Goal: Check status

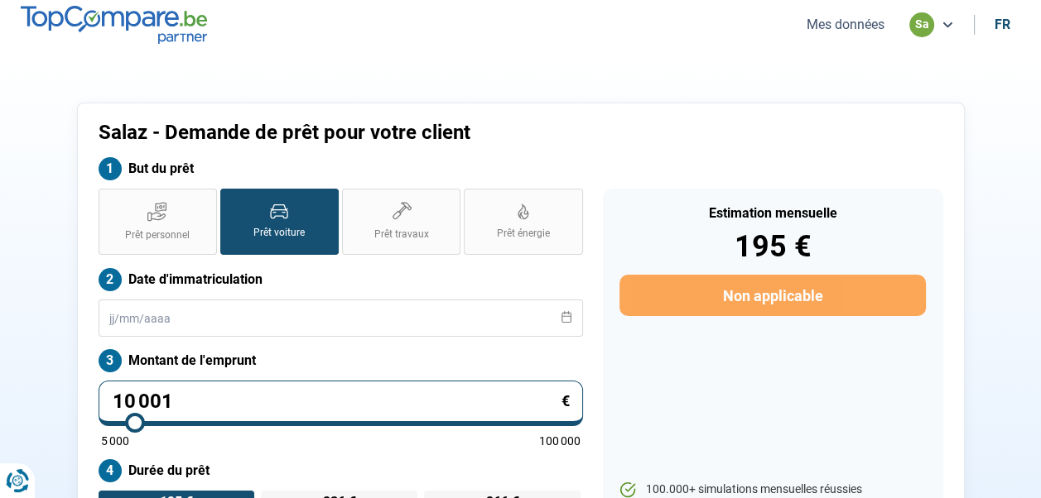
click at [850, 28] on button "Mes données" at bounding box center [845, 24] width 88 height 17
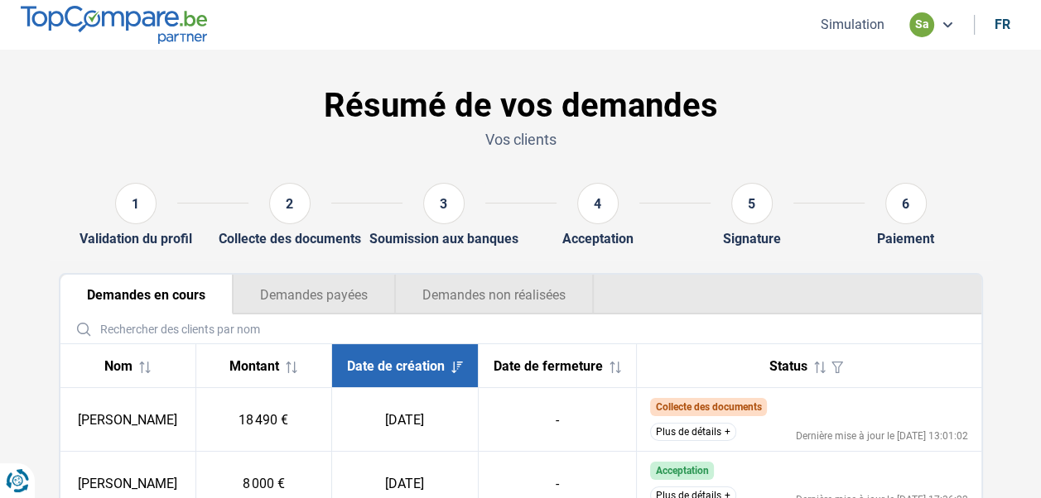
scroll to position [136, 0]
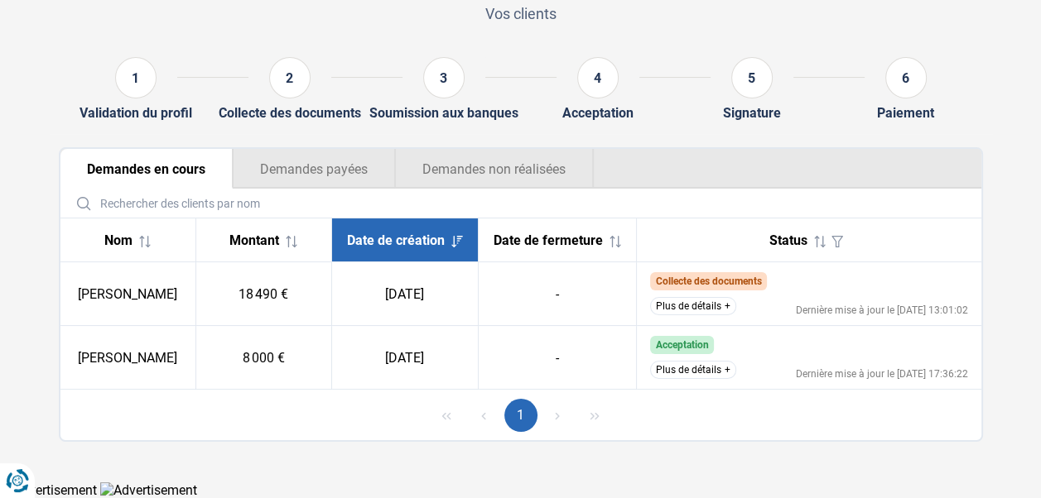
click at [695, 303] on button "Plus de détails" at bounding box center [693, 306] width 86 height 18
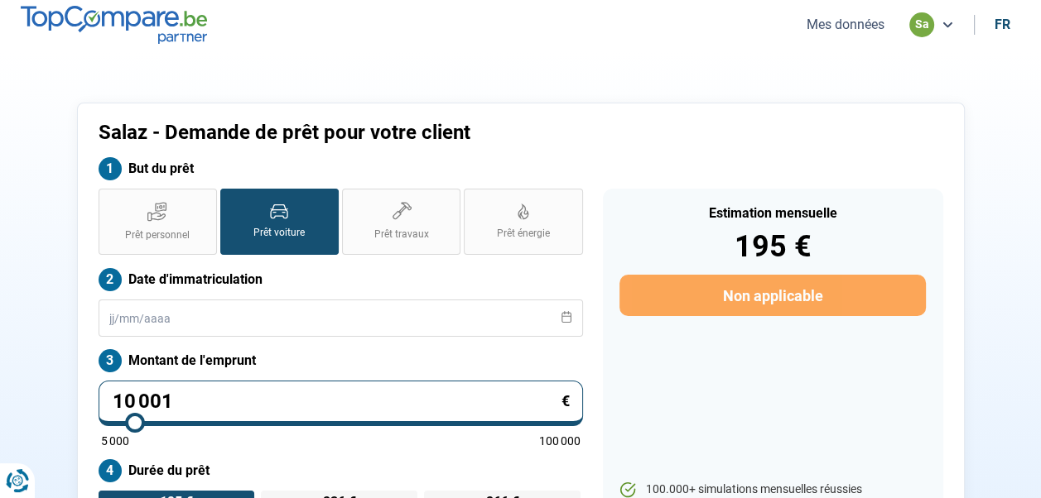
click at [830, 22] on button "Mes données" at bounding box center [845, 24] width 88 height 17
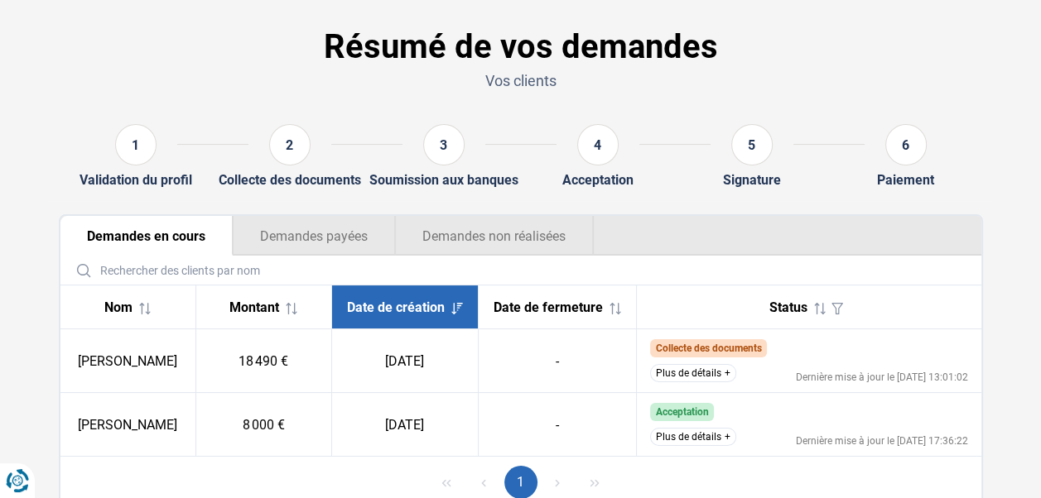
scroll to position [136, 0]
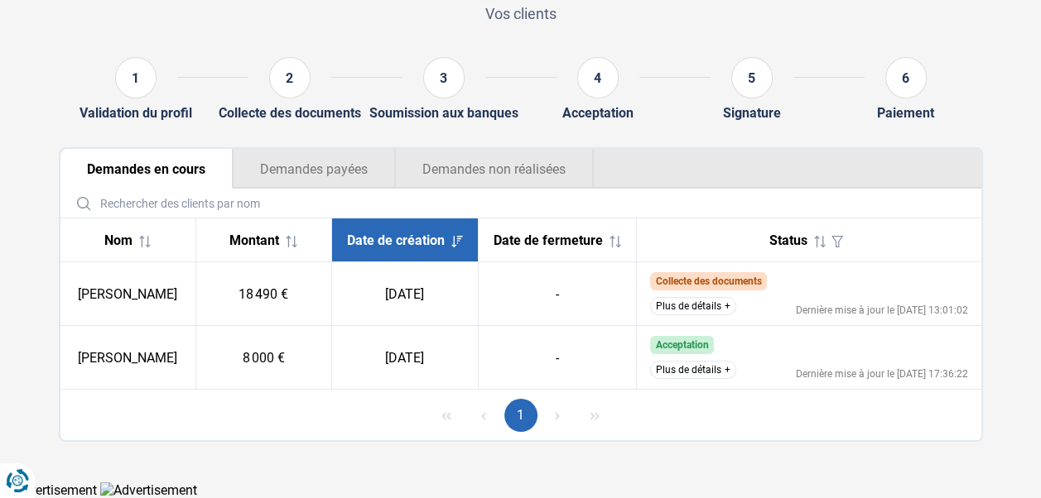
click at [686, 370] on button "Plus de détails" at bounding box center [693, 370] width 86 height 18
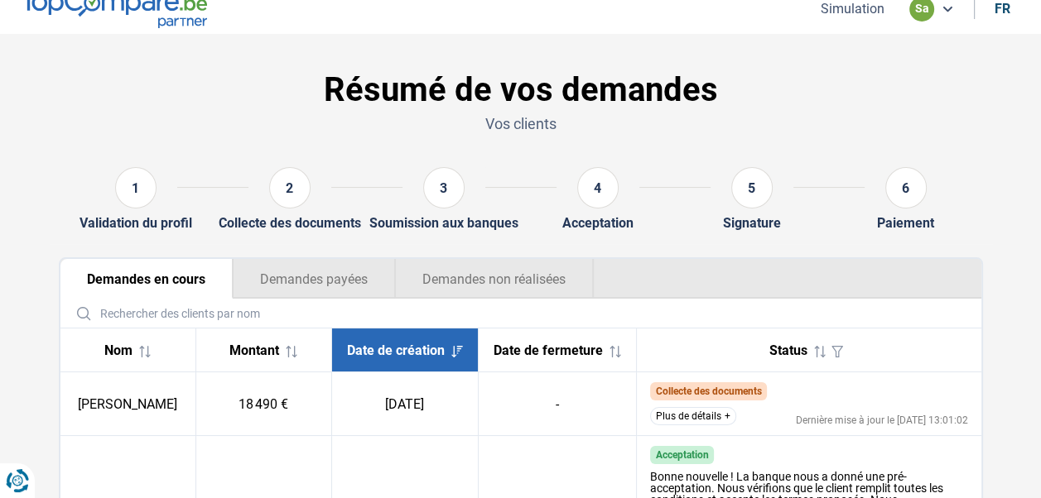
scroll to position [0, 0]
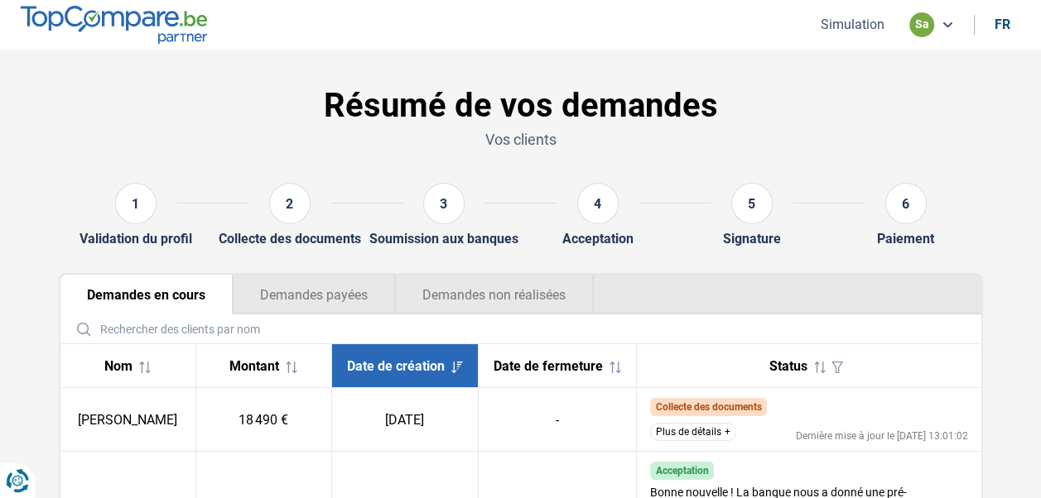
click at [682, 435] on button "Plus de détails" at bounding box center [693, 432] width 86 height 18
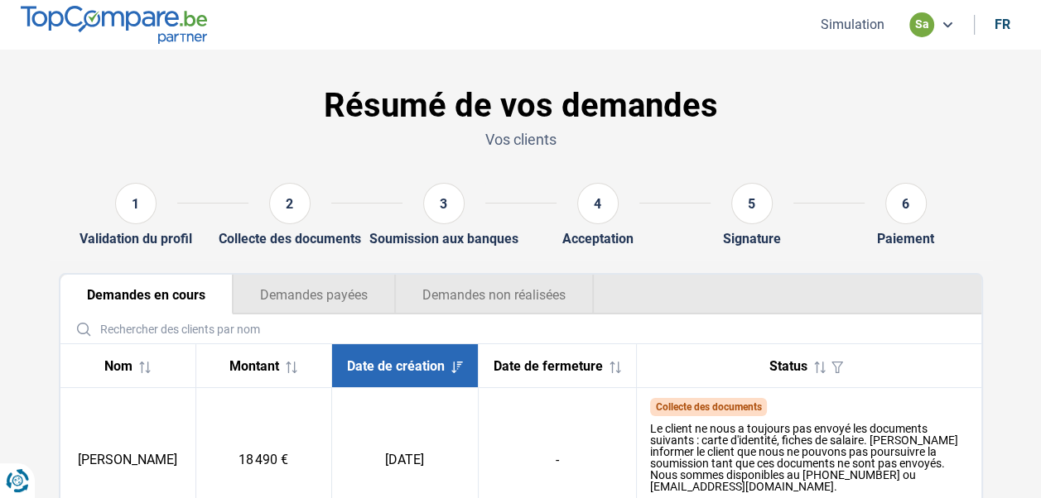
scroll to position [248, 0]
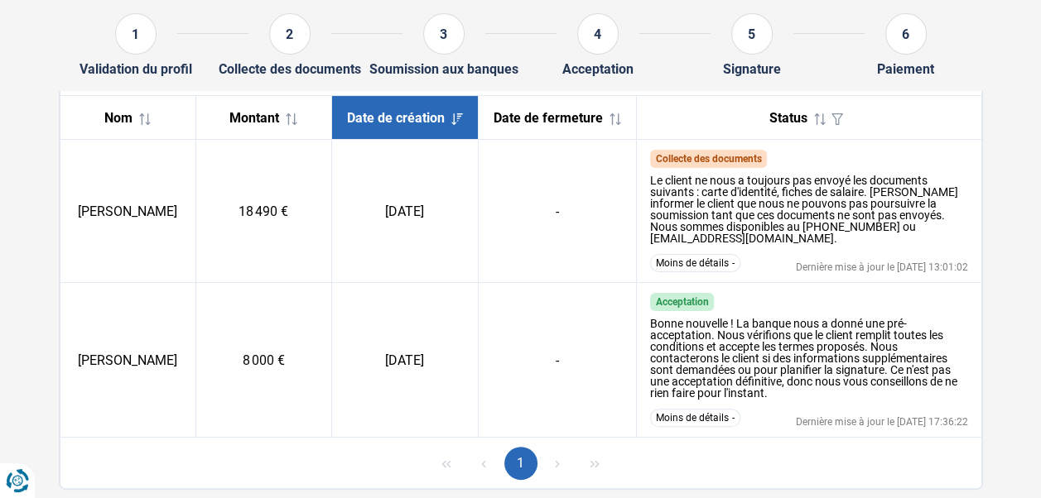
click at [573, 209] on td "-" at bounding box center [557, 211] width 158 height 143
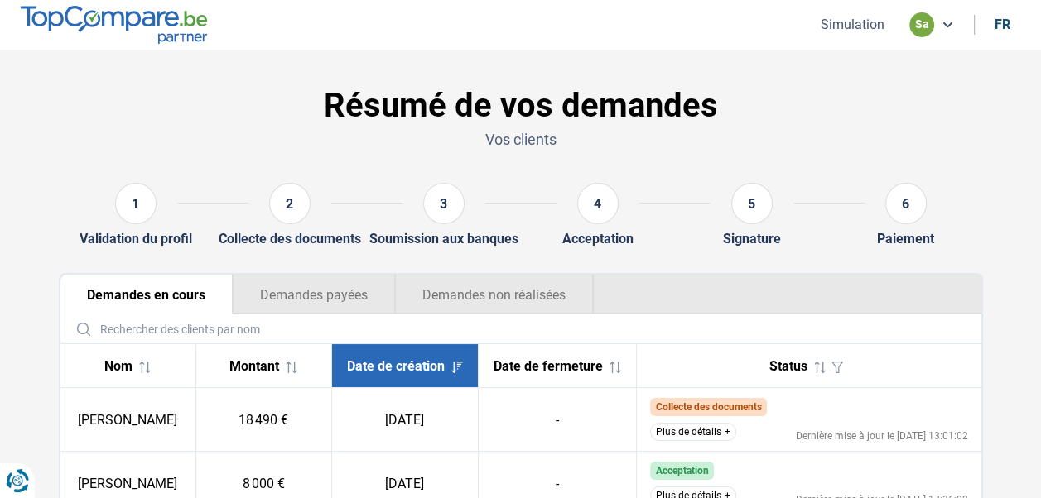
scroll to position [136, 0]
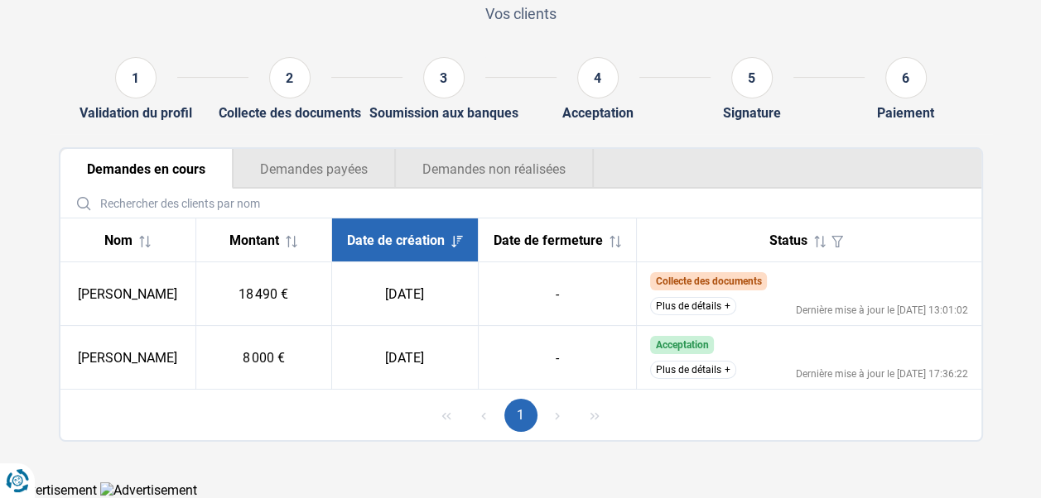
click at [689, 302] on button "Plus de détails" at bounding box center [693, 306] width 86 height 18
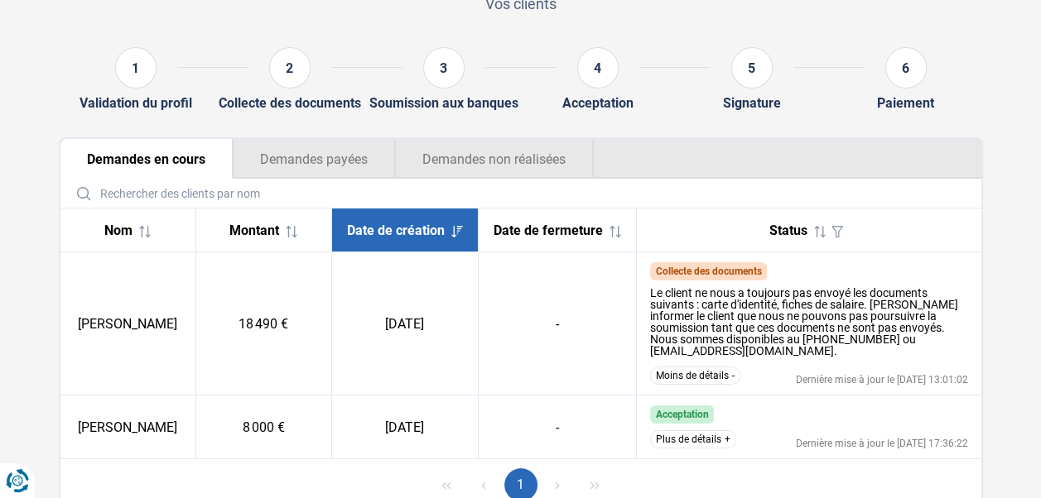
click at [544, 353] on td "-" at bounding box center [557, 324] width 158 height 143
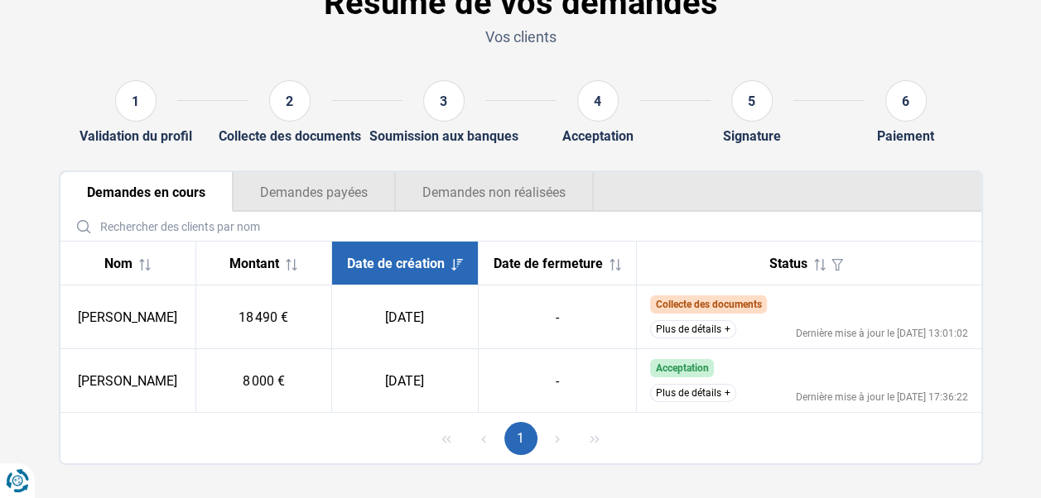
scroll to position [136, 0]
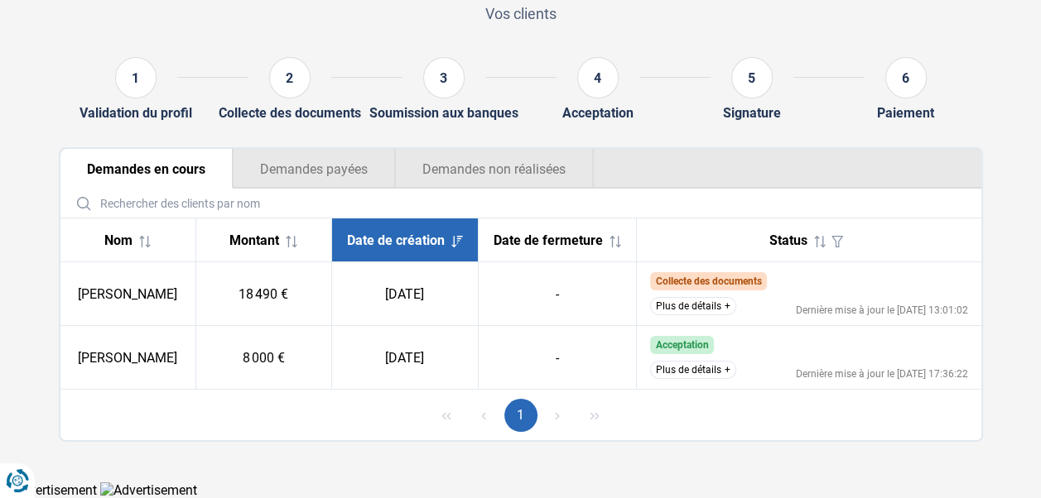
click at [700, 308] on button "Plus de détails" at bounding box center [693, 306] width 86 height 18
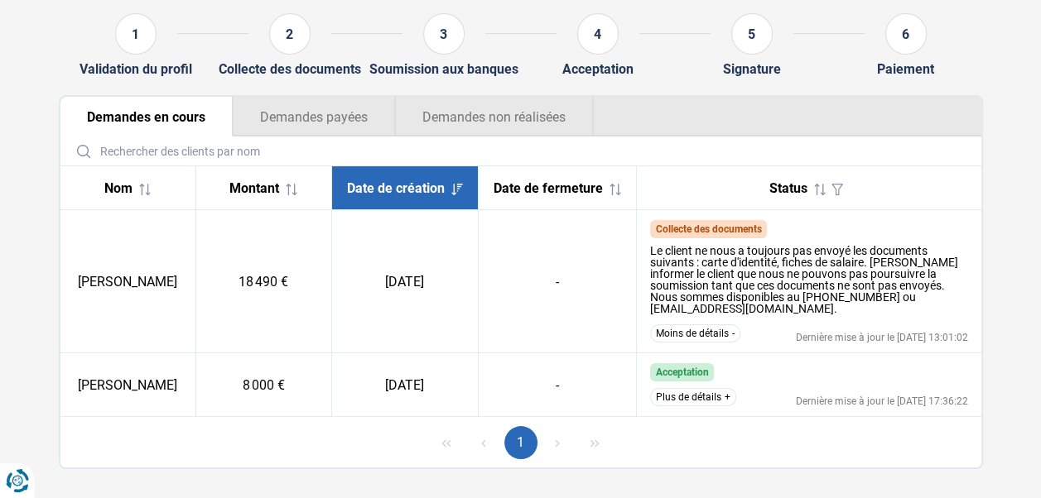
scroll to position [204, 0]
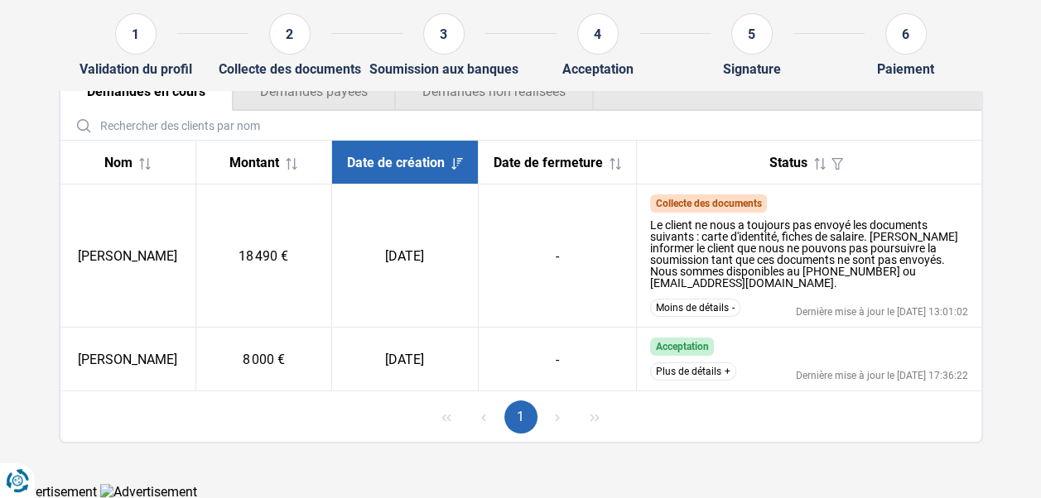
click at [558, 256] on td "-" at bounding box center [557, 256] width 158 height 143
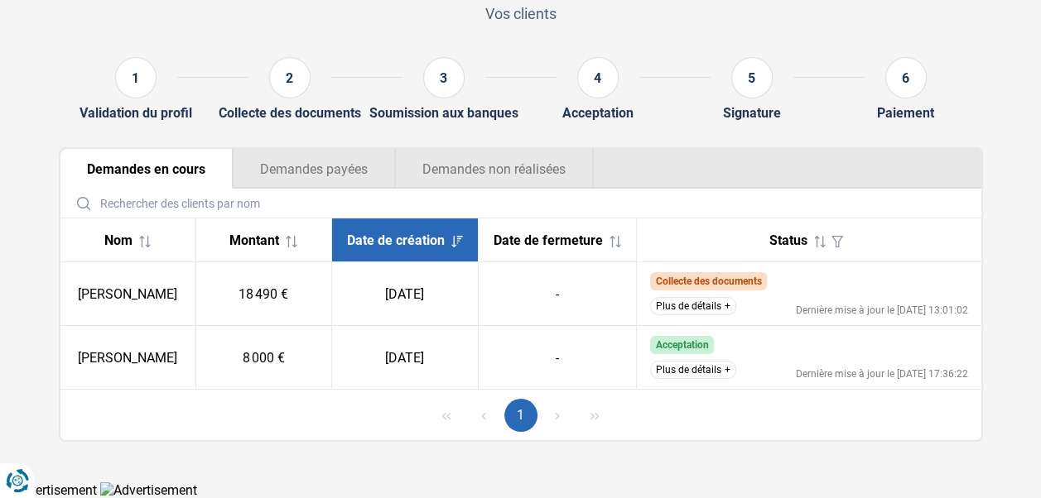
click at [712, 304] on button "Plus de détails" at bounding box center [693, 306] width 86 height 18
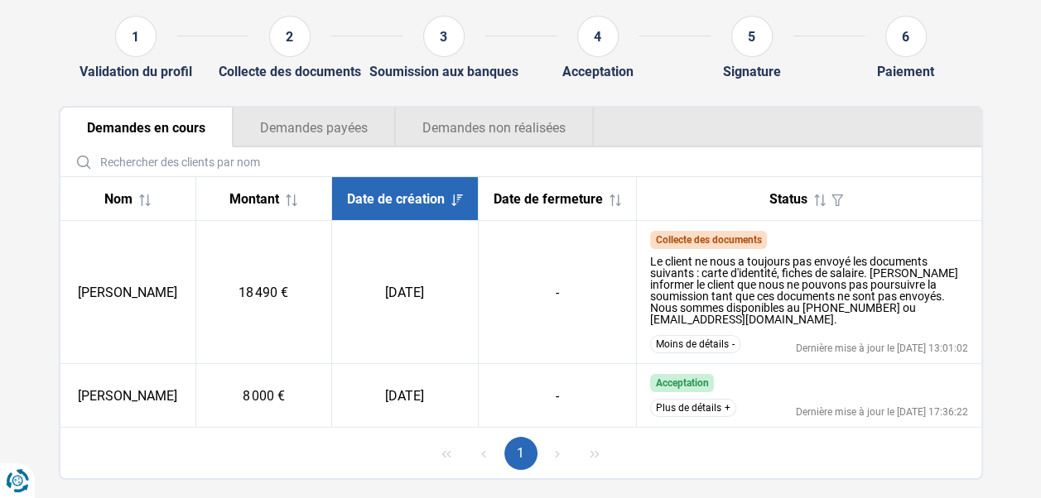
scroll to position [204, 0]
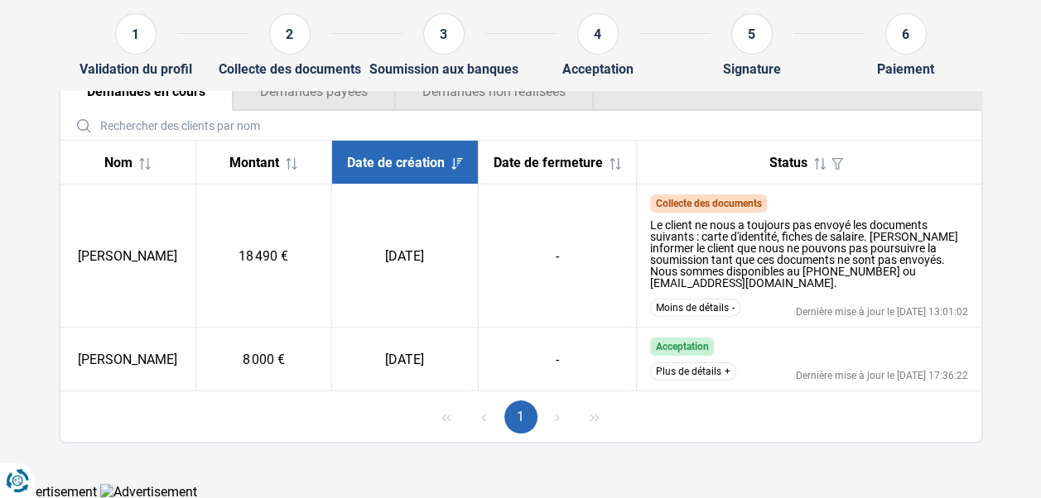
click at [543, 286] on td "-" at bounding box center [557, 256] width 158 height 143
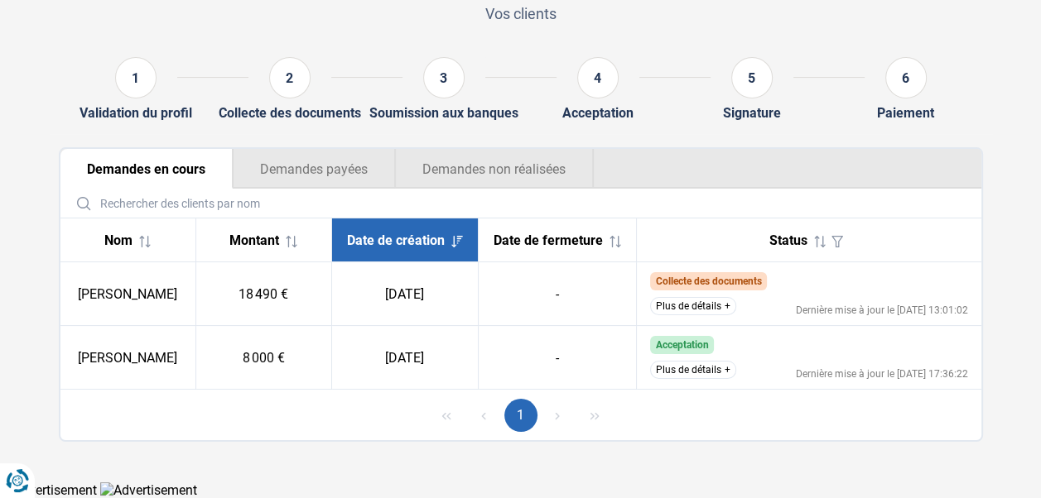
scroll to position [136, 0]
click at [681, 307] on button "Plus de détails" at bounding box center [693, 306] width 86 height 18
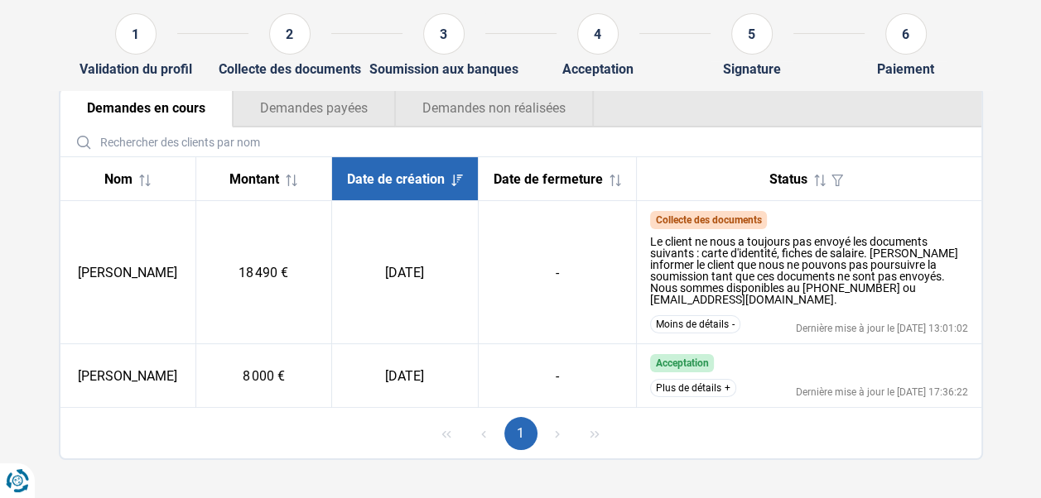
scroll to position [204, 0]
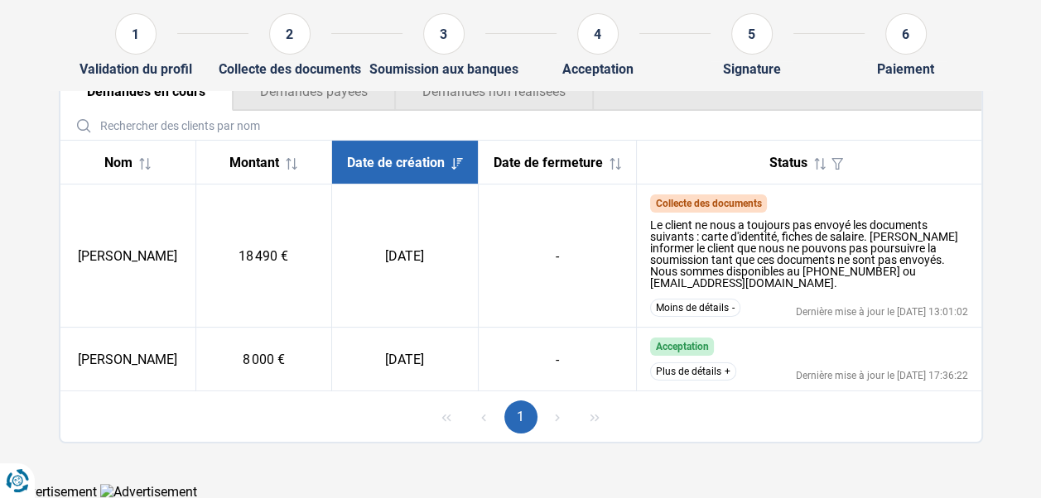
click at [695, 372] on button "Plus de détails" at bounding box center [693, 372] width 86 height 18
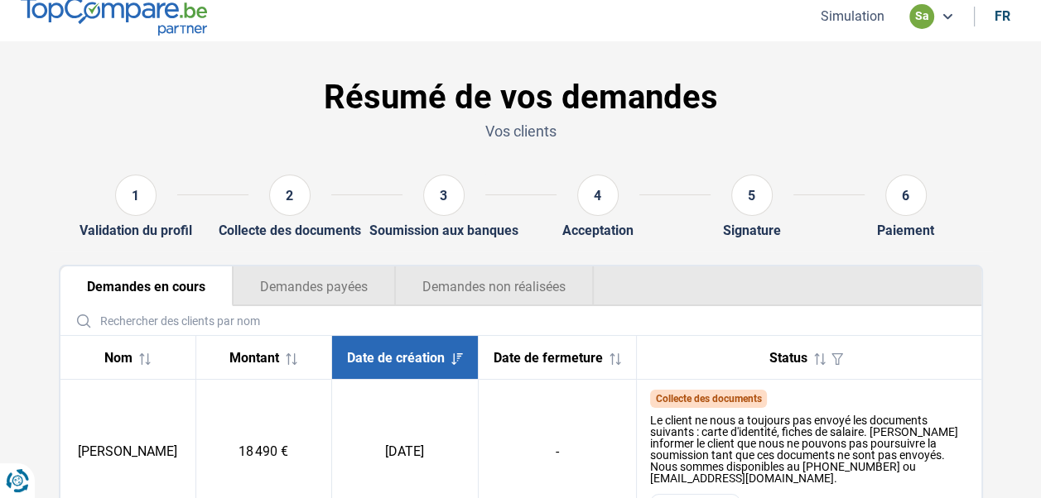
scroll to position [0, 0]
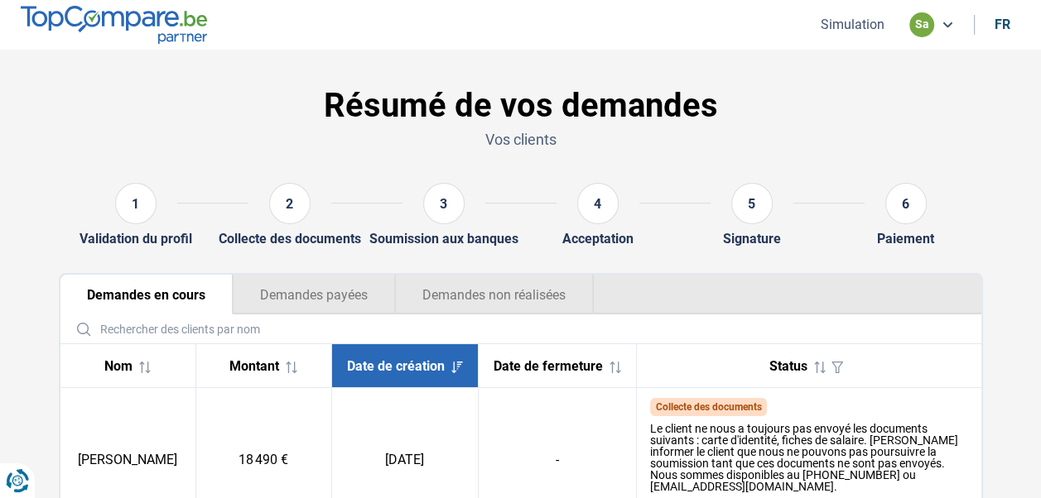
click at [843, 25] on button "Simulation" at bounding box center [852, 24] width 74 height 17
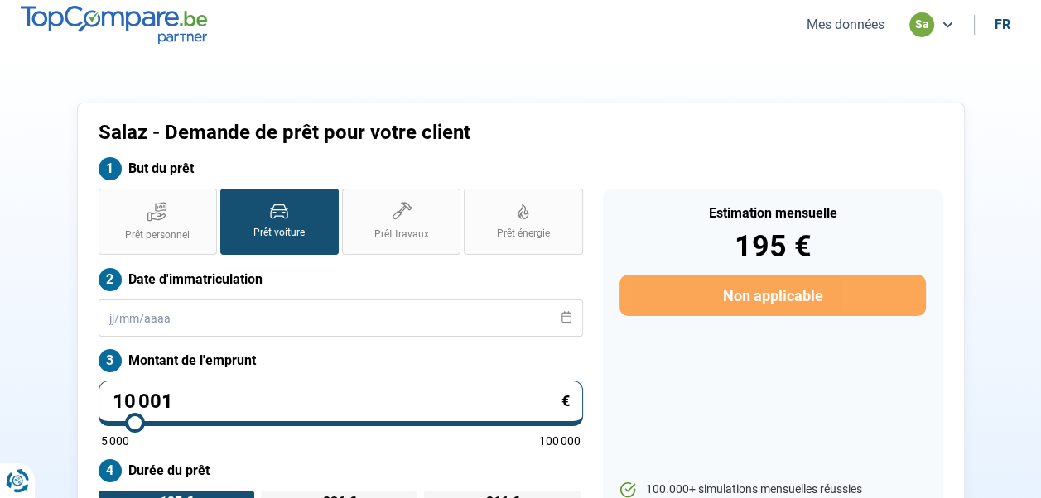
click at [856, 19] on button "Mes données" at bounding box center [845, 24] width 88 height 17
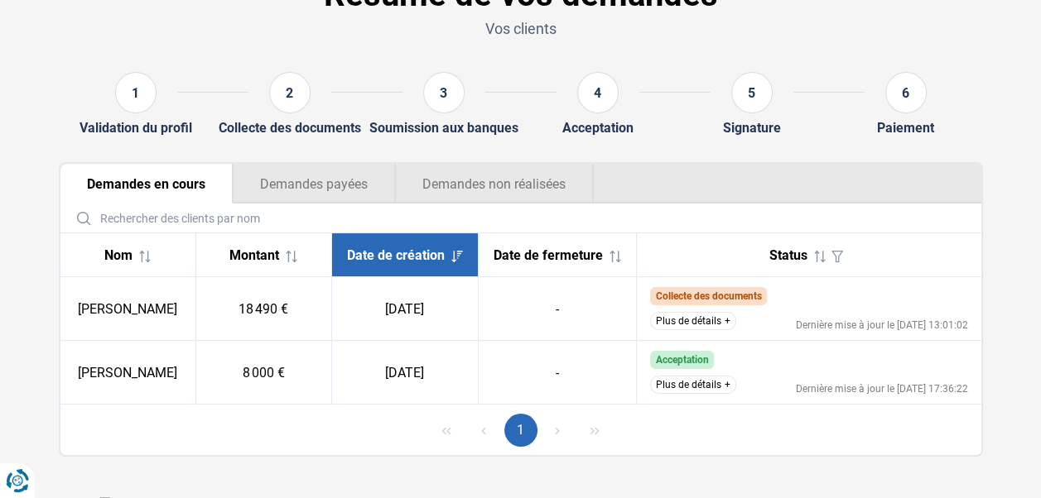
scroll to position [136, 0]
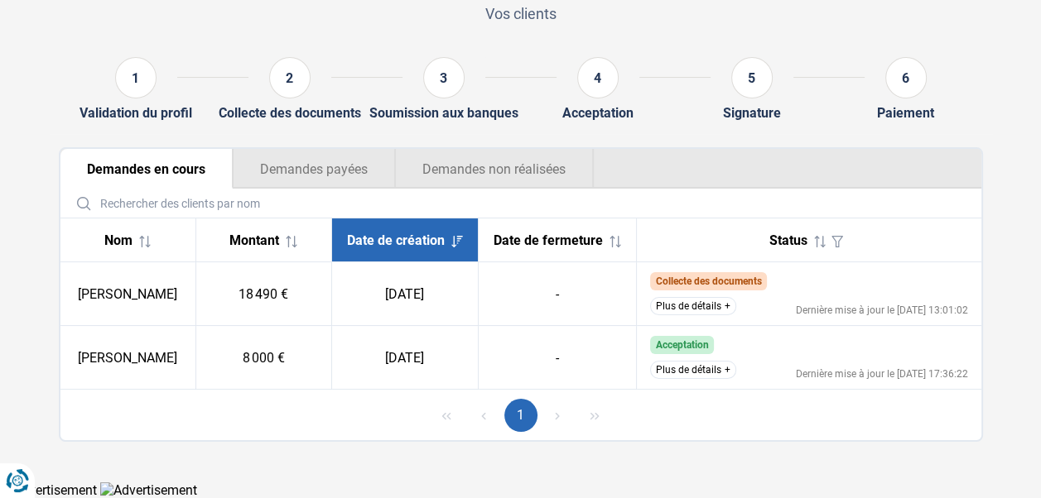
click at [310, 154] on button "Demandes payées" at bounding box center [314, 169] width 162 height 40
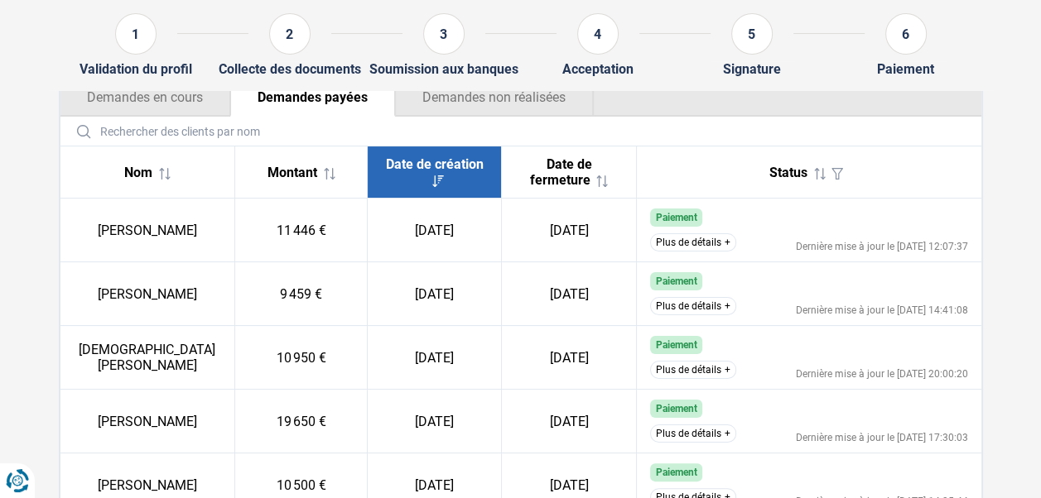
scroll to position [219, 0]
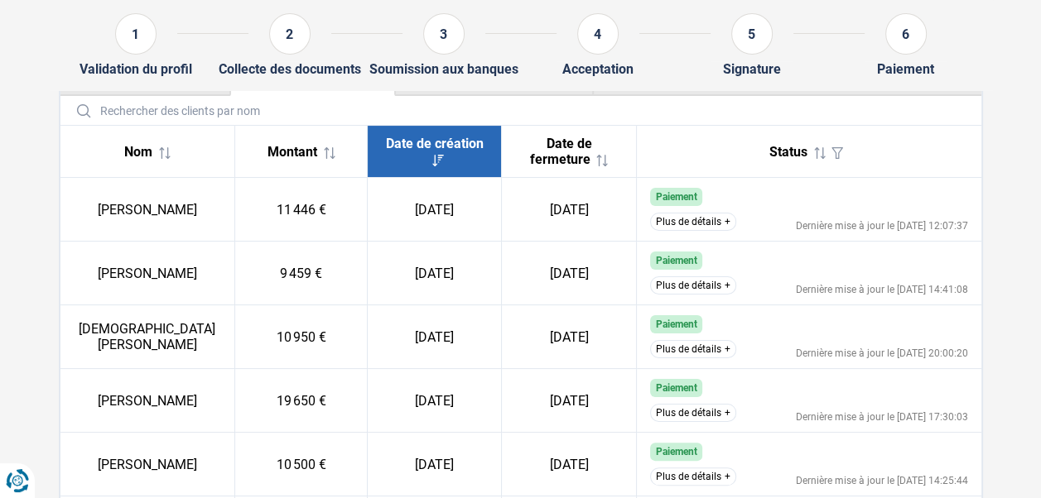
click at [676, 288] on button "Plus de détails" at bounding box center [693, 286] width 86 height 18
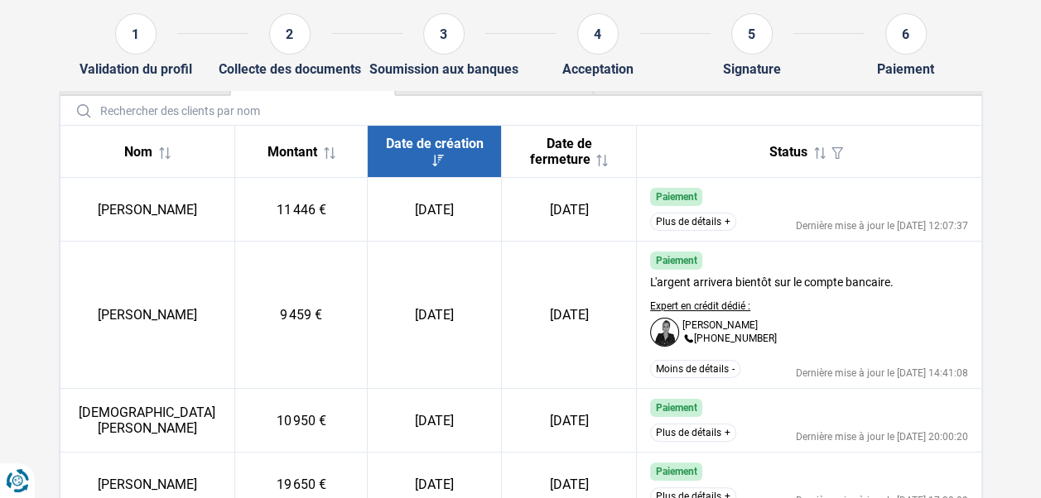
scroll to position [384, 0]
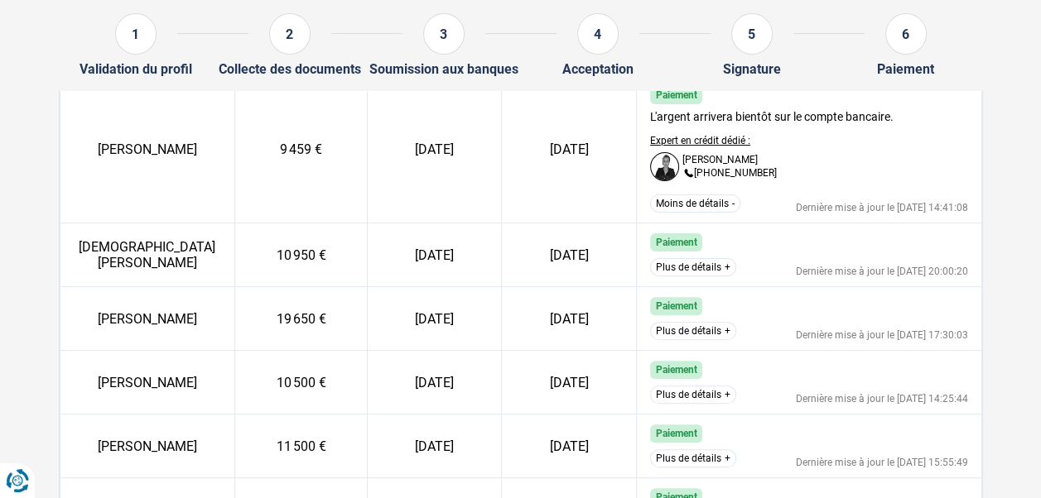
click at [679, 275] on button "Plus de détails" at bounding box center [693, 267] width 86 height 18
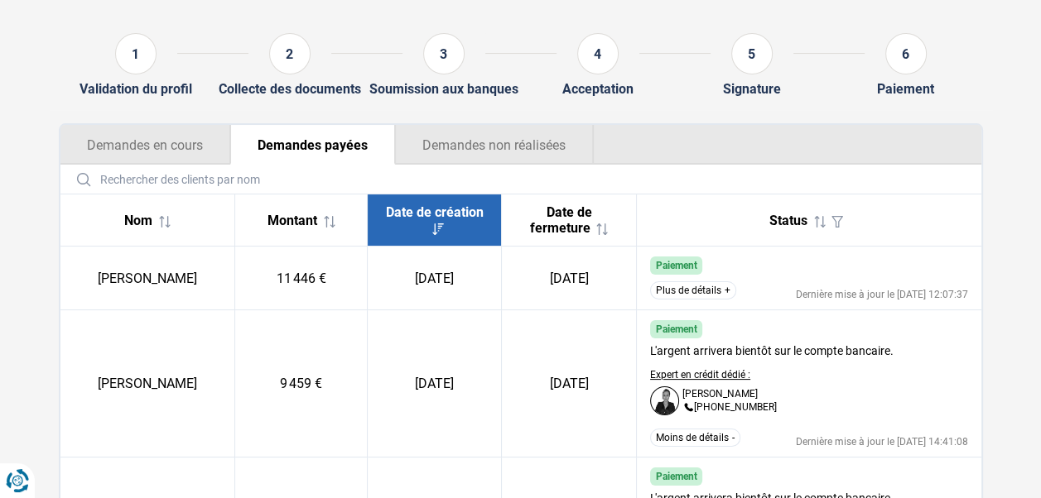
scroll to position [136, 0]
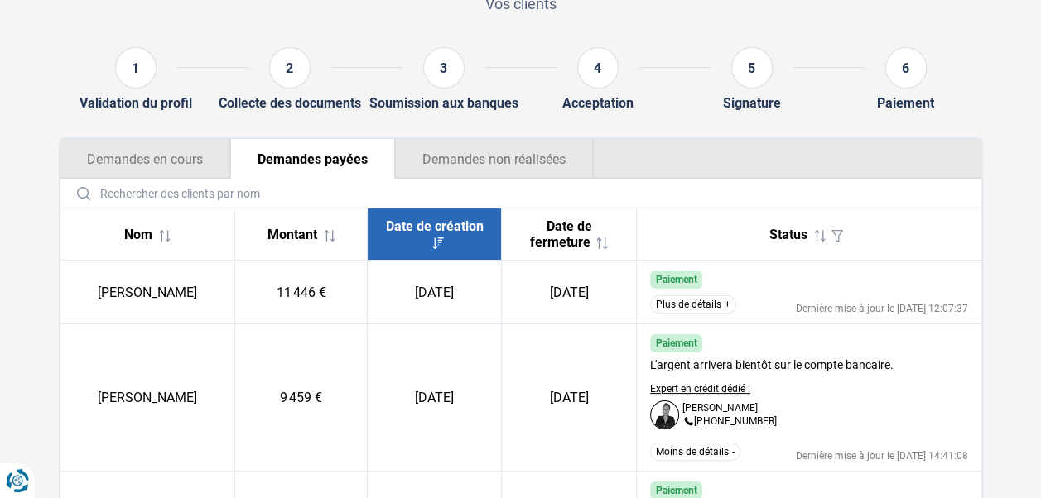
click at [679, 305] on button "Plus de détails" at bounding box center [693, 305] width 86 height 18
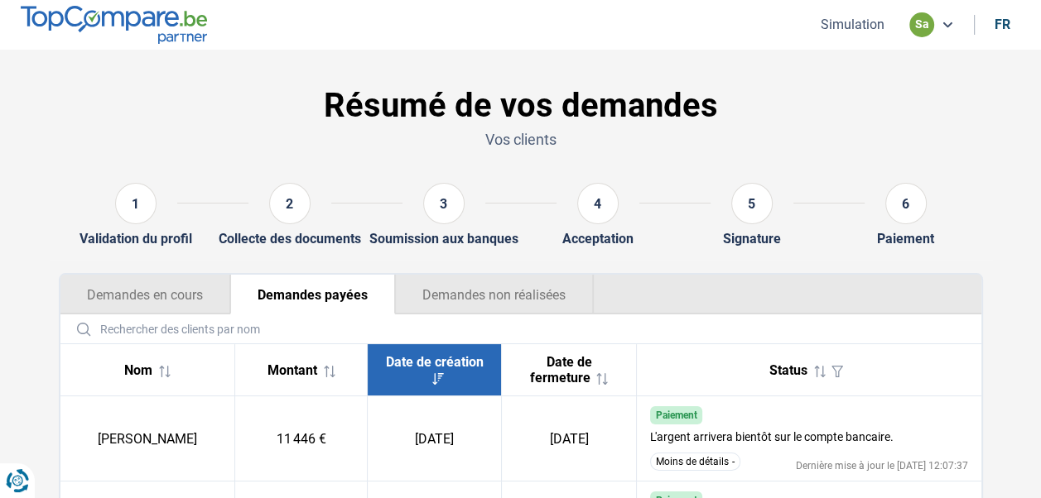
scroll to position [0, 0]
click at [474, 301] on button "Demandes non réalisées" at bounding box center [494, 295] width 199 height 40
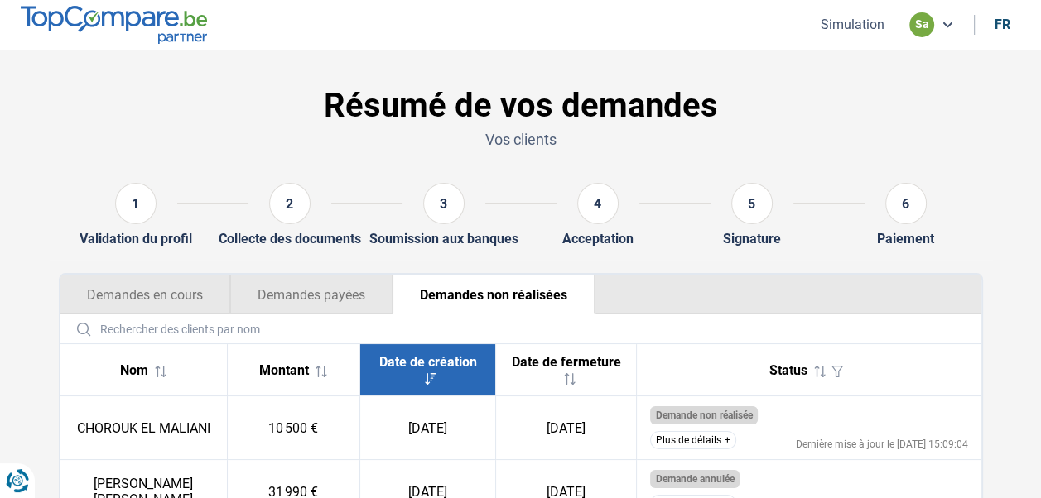
click at [142, 288] on button "Demandes en cours" at bounding box center [145, 295] width 170 height 40
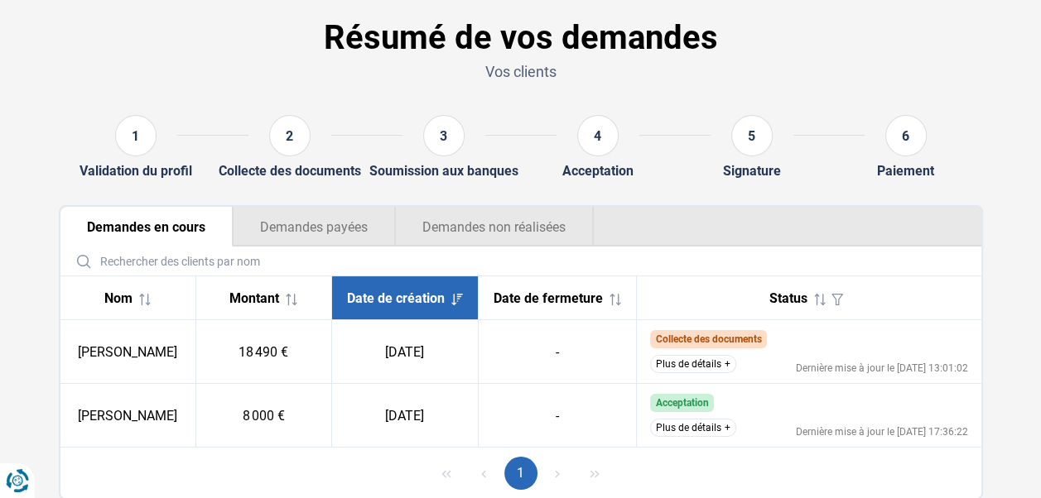
scroll to position [136, 0]
